Goal: Use online tool/utility: Utilize a website feature to perform a specific function

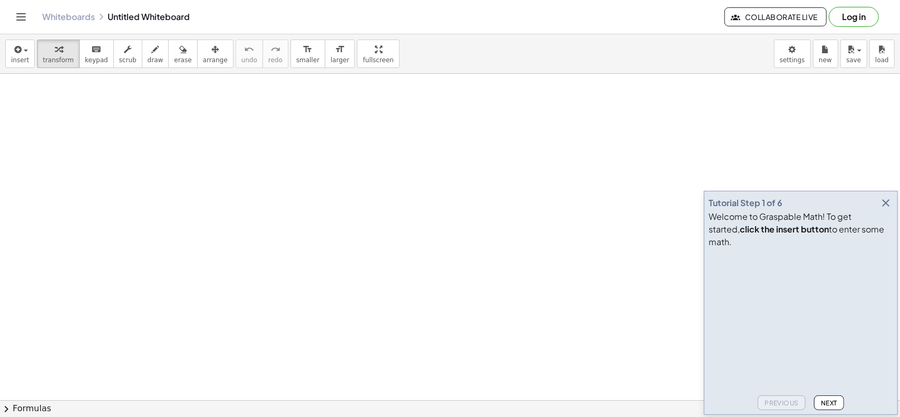
click at [887, 209] on icon "button" at bounding box center [885, 203] width 13 height 13
click at [91, 50] on icon "keyboard" at bounding box center [96, 49] width 10 height 13
click at [119, 59] on span "scrub" at bounding box center [127, 59] width 17 height 7
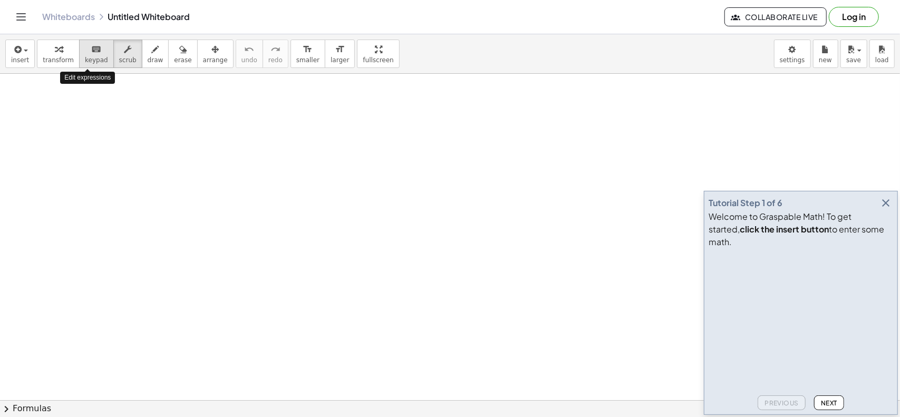
click at [85, 62] on span "keypad" at bounding box center [96, 59] width 23 height 7
click at [23, 60] on span "insert" at bounding box center [20, 59] width 18 height 7
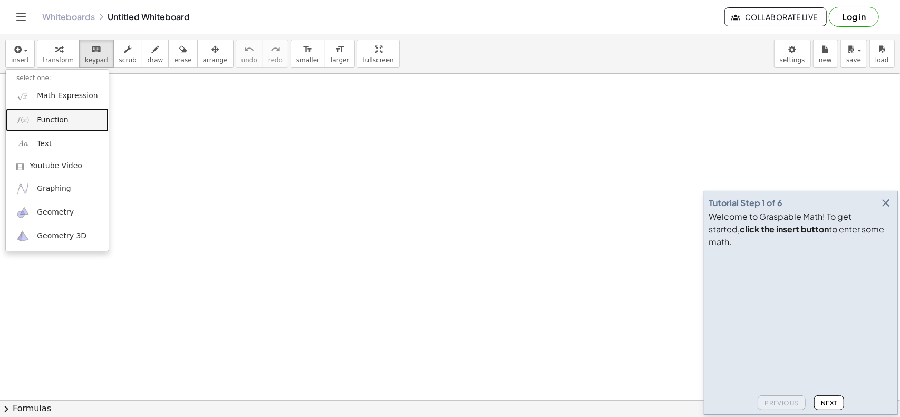
click at [60, 119] on span "Function" at bounding box center [53, 120] width 32 height 11
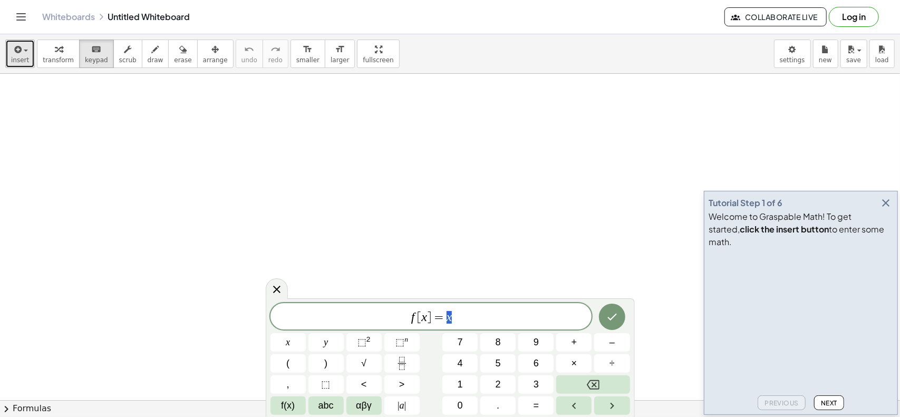
click at [26, 56] on span "insert" at bounding box center [20, 59] width 18 height 7
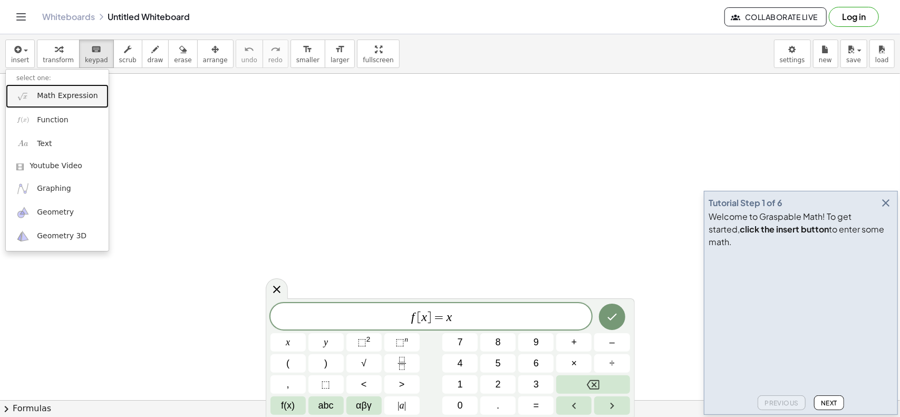
click at [42, 94] on span "Math Expression" at bounding box center [67, 96] width 61 height 11
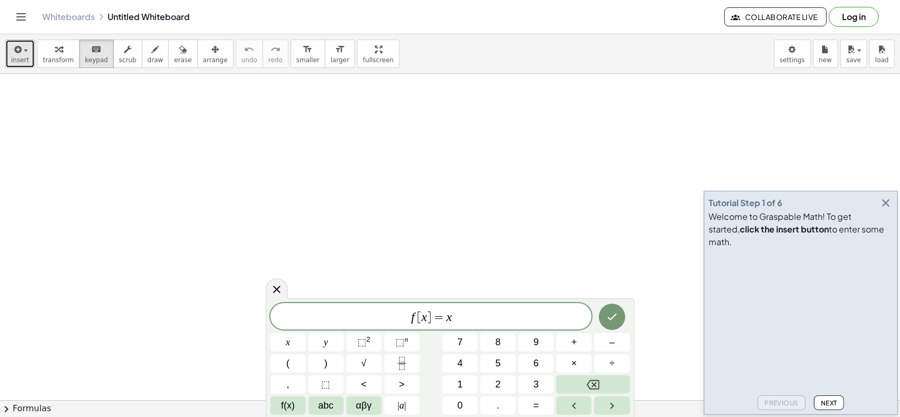
click at [21, 57] on span "insert" at bounding box center [20, 59] width 18 height 7
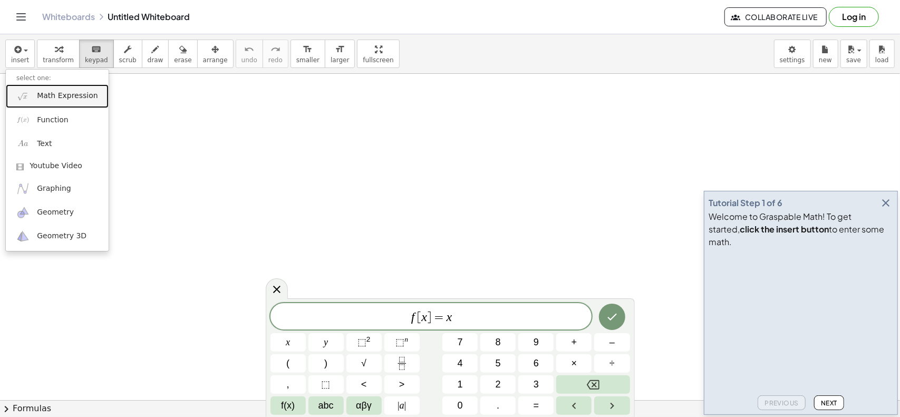
click at [58, 91] on span "Math Expression" at bounding box center [67, 96] width 61 height 11
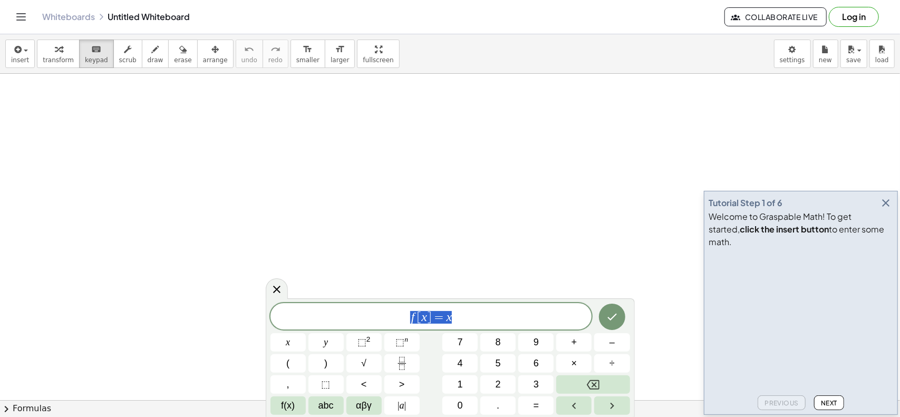
drag, startPoint x: 456, startPoint y: 320, endPoint x: 409, endPoint y: 325, distance: 46.7
click at [409, 325] on div "****** f [ x ] = x" at bounding box center [431, 316] width 322 height 26
click at [373, 339] on button "⬚ 2" at bounding box center [363, 342] width 35 height 18
click at [603, 347] on button "–" at bounding box center [611, 342] width 35 height 18
click at [467, 386] on button "1" at bounding box center [459, 384] width 35 height 18
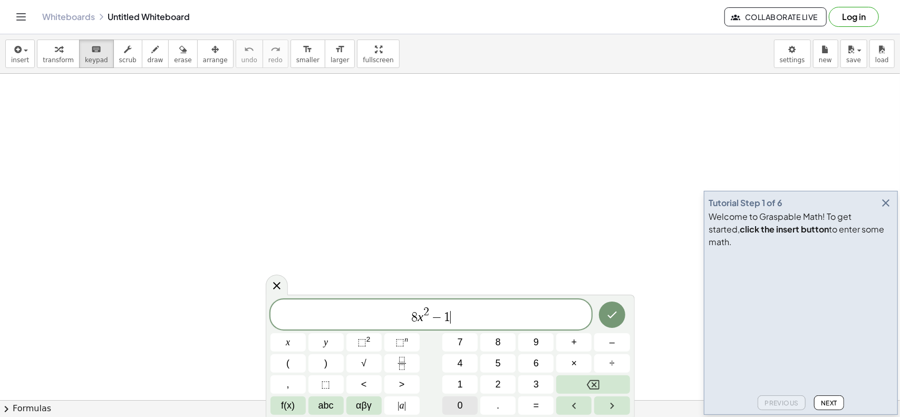
click at [467, 398] on button "0" at bounding box center [459, 405] width 35 height 18
click at [289, 342] on span "x" at bounding box center [288, 342] width 4 height 14
click at [583, 364] on button "×" at bounding box center [573, 363] width 35 height 18
click at [458, 380] on span "1" at bounding box center [460, 384] width 5 height 14
click at [609, 315] on icon "Done" at bounding box center [612, 314] width 13 height 13
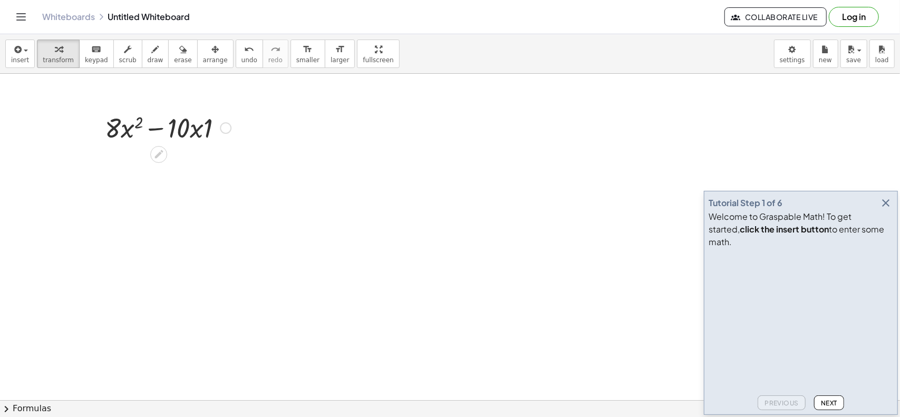
click at [188, 132] on div at bounding box center [168, 127] width 137 height 36
click at [173, 131] on div at bounding box center [168, 127] width 137 height 36
click at [161, 153] on icon at bounding box center [158, 154] width 11 height 11
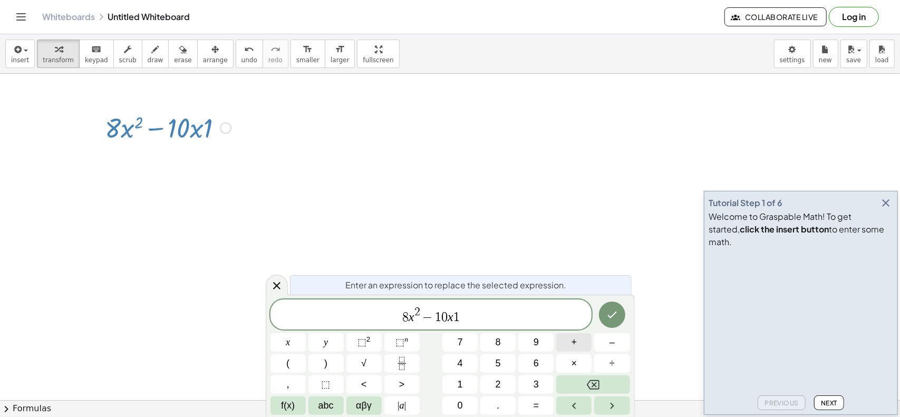
click at [573, 339] on span "+" at bounding box center [575, 342] width 6 height 14
click at [617, 319] on icon "Done" at bounding box center [612, 314] width 13 height 13
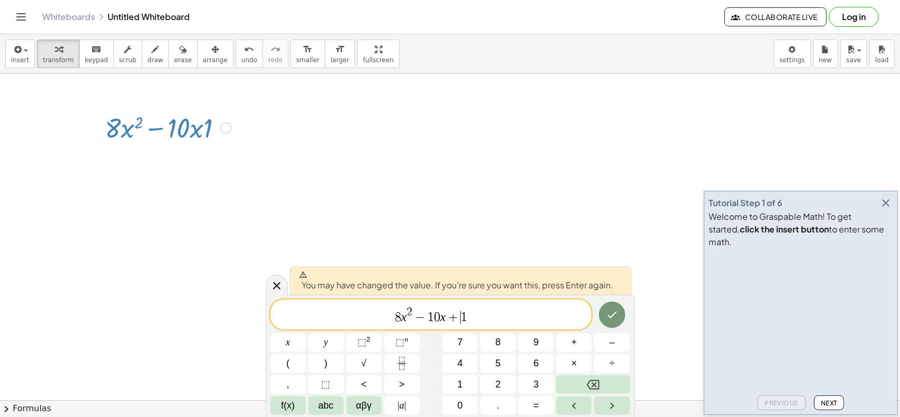
click at [500, 307] on span "8 x 2 − 1 0 x + ​ 1" at bounding box center [431, 315] width 322 height 19
click at [540, 400] on button "=" at bounding box center [535, 405] width 35 height 18
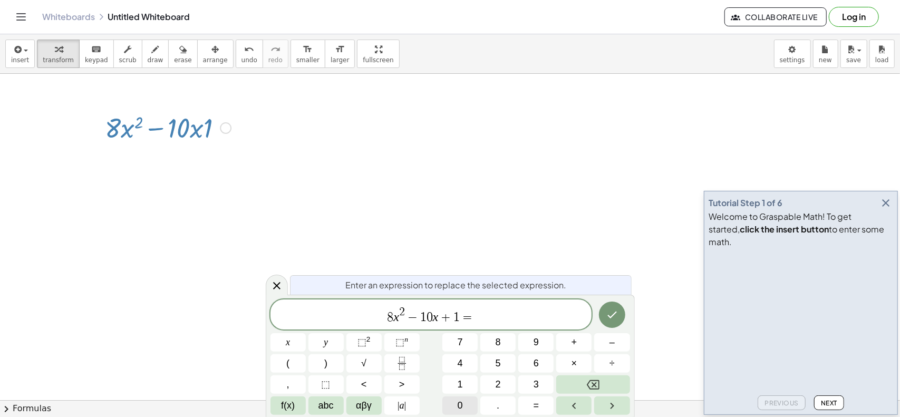
click at [469, 404] on button "0" at bounding box center [459, 405] width 35 height 18
click at [617, 319] on icon "Done" at bounding box center [612, 314] width 13 height 13
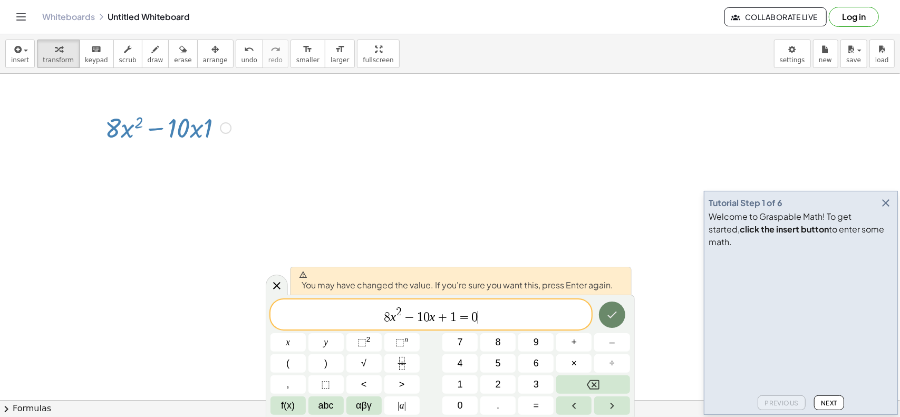
click at [618, 314] on icon "Done" at bounding box center [612, 314] width 13 height 13
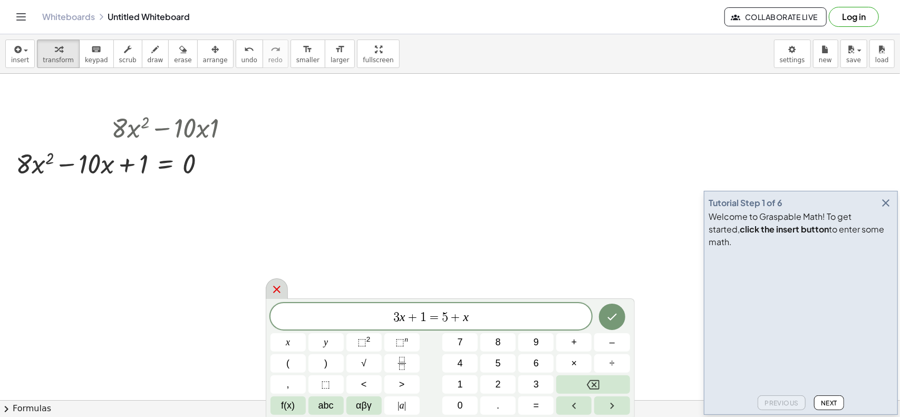
click at [276, 285] on icon at bounding box center [276, 289] width 13 height 13
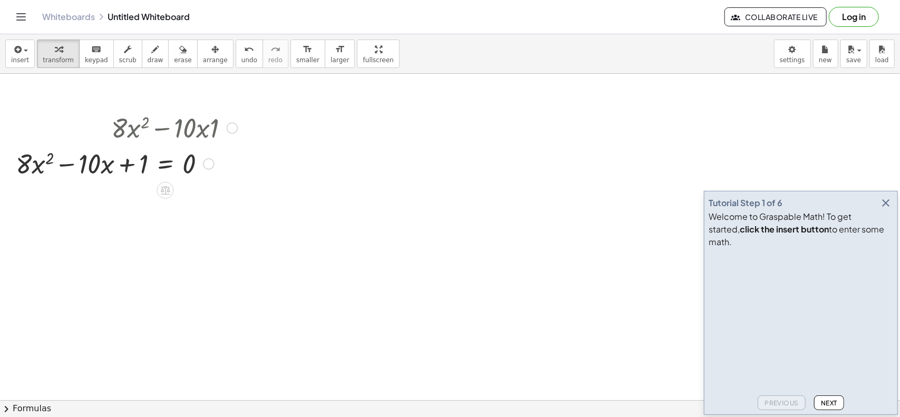
click at [121, 165] on div at bounding box center [127, 163] width 232 height 36
click at [32, 162] on div at bounding box center [127, 163] width 232 height 36
click at [30, 163] on div at bounding box center [127, 163] width 232 height 36
click at [25, 170] on div at bounding box center [127, 163] width 232 height 36
click at [135, 160] on div at bounding box center [127, 163] width 232 height 36
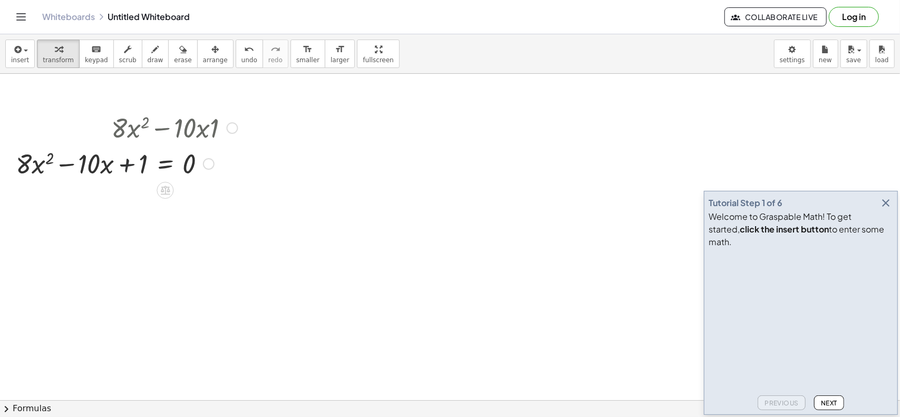
click at [142, 164] on div at bounding box center [127, 163] width 232 height 36
drag, startPoint x: 142, startPoint y: 164, endPoint x: 213, endPoint y: 169, distance: 70.8
click at [214, 169] on div at bounding box center [127, 163] width 232 height 36
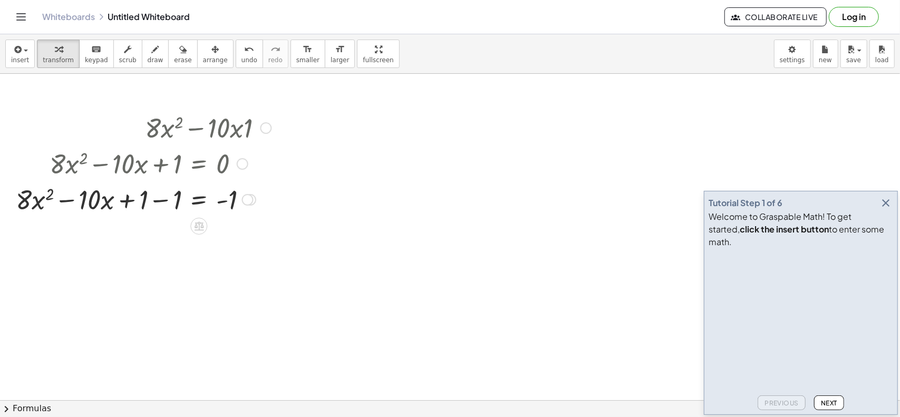
click at [139, 202] on div at bounding box center [144, 199] width 266 height 36
click at [157, 196] on div at bounding box center [144, 199] width 266 height 36
click at [161, 204] on div at bounding box center [160, 199] width 232 height 36
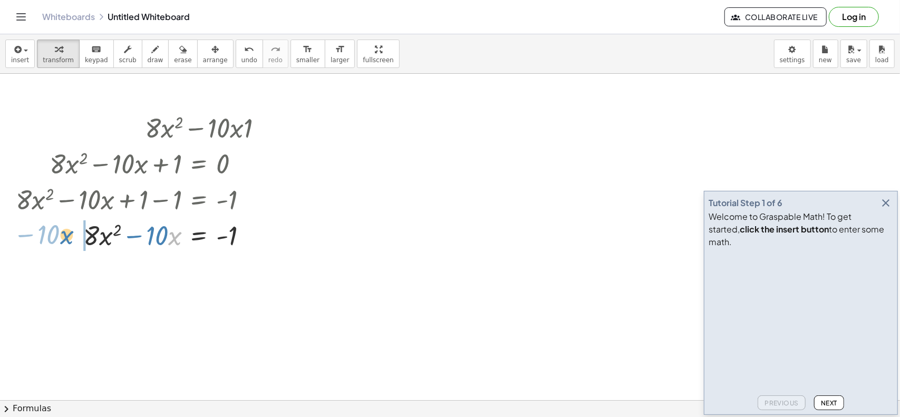
drag, startPoint x: 175, startPoint y: 241, endPoint x: 66, endPoint y: 240, distance: 108.6
click at [66, 240] on div at bounding box center [144, 235] width 266 height 36
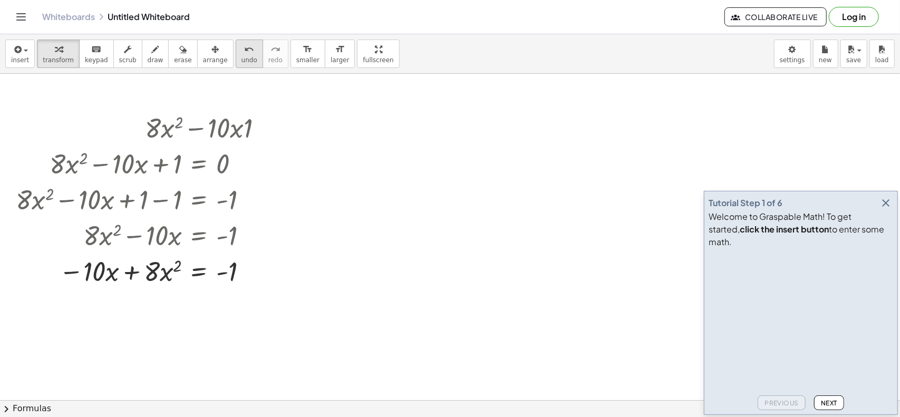
click at [241, 57] on span "undo" at bounding box center [249, 59] width 16 height 7
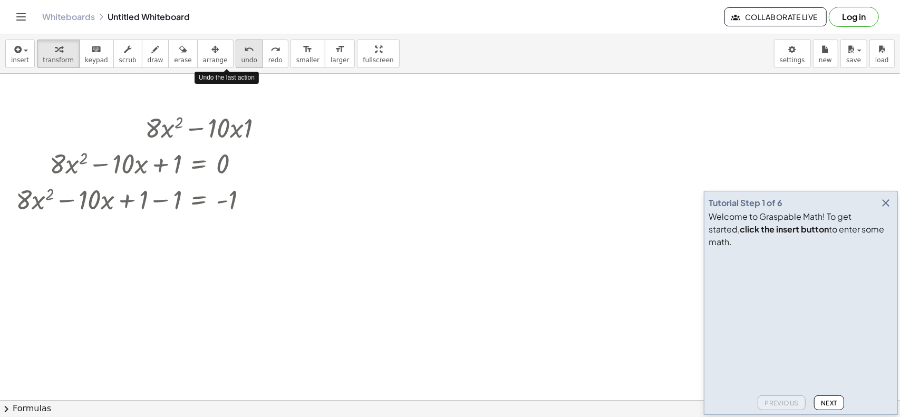
click at [241, 57] on span "undo" at bounding box center [249, 59] width 16 height 7
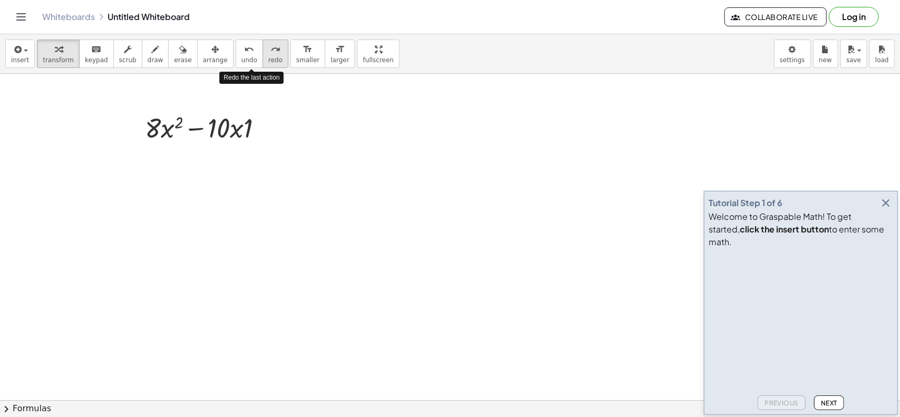
click at [268, 61] on span "redo" at bounding box center [275, 59] width 14 height 7
click at [268, 62] on span "redo" at bounding box center [275, 59] width 14 height 7
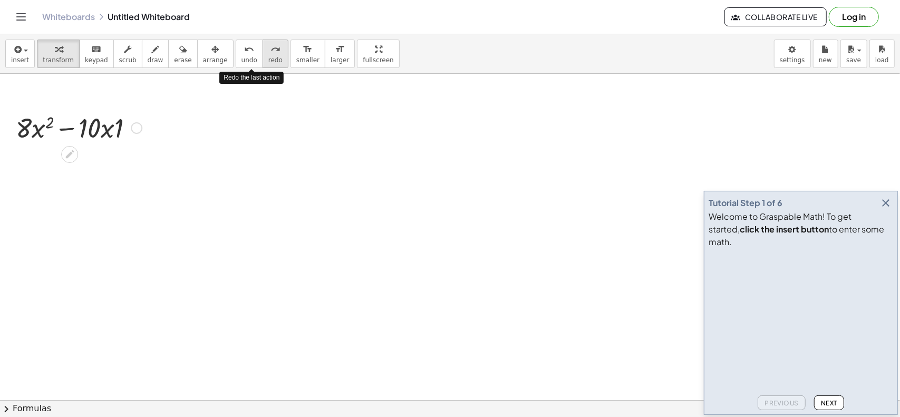
click at [268, 62] on span "redo" at bounding box center [275, 59] width 14 height 7
click at [244, 54] on icon "undo" at bounding box center [249, 49] width 10 height 13
